Goal: Find specific page/section: Find specific page/section

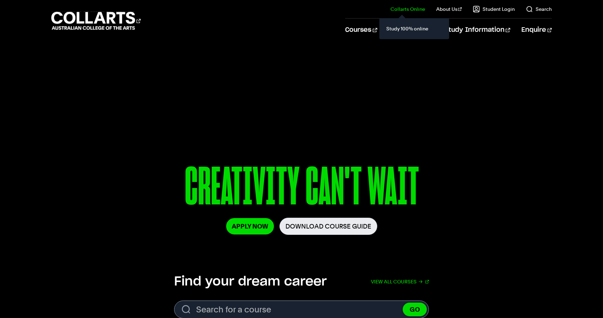
click at [412, 9] on link "Collarts Online" at bounding box center [408, 9] width 35 height 7
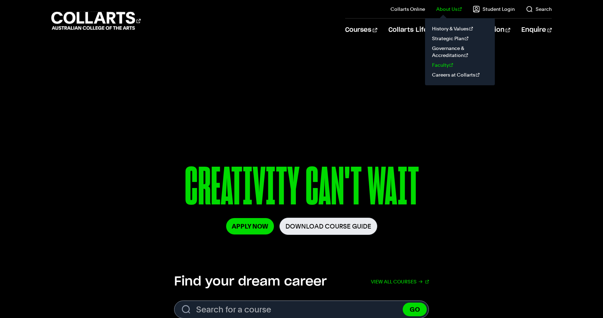
click at [445, 63] on link "Faculty" at bounding box center [460, 65] width 59 height 10
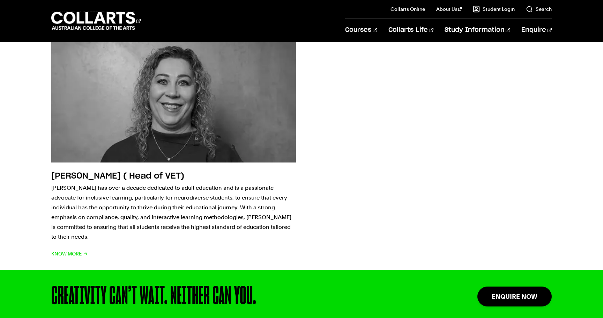
scroll to position [2320, 0]
